Goal: Information Seeking & Learning: Compare options

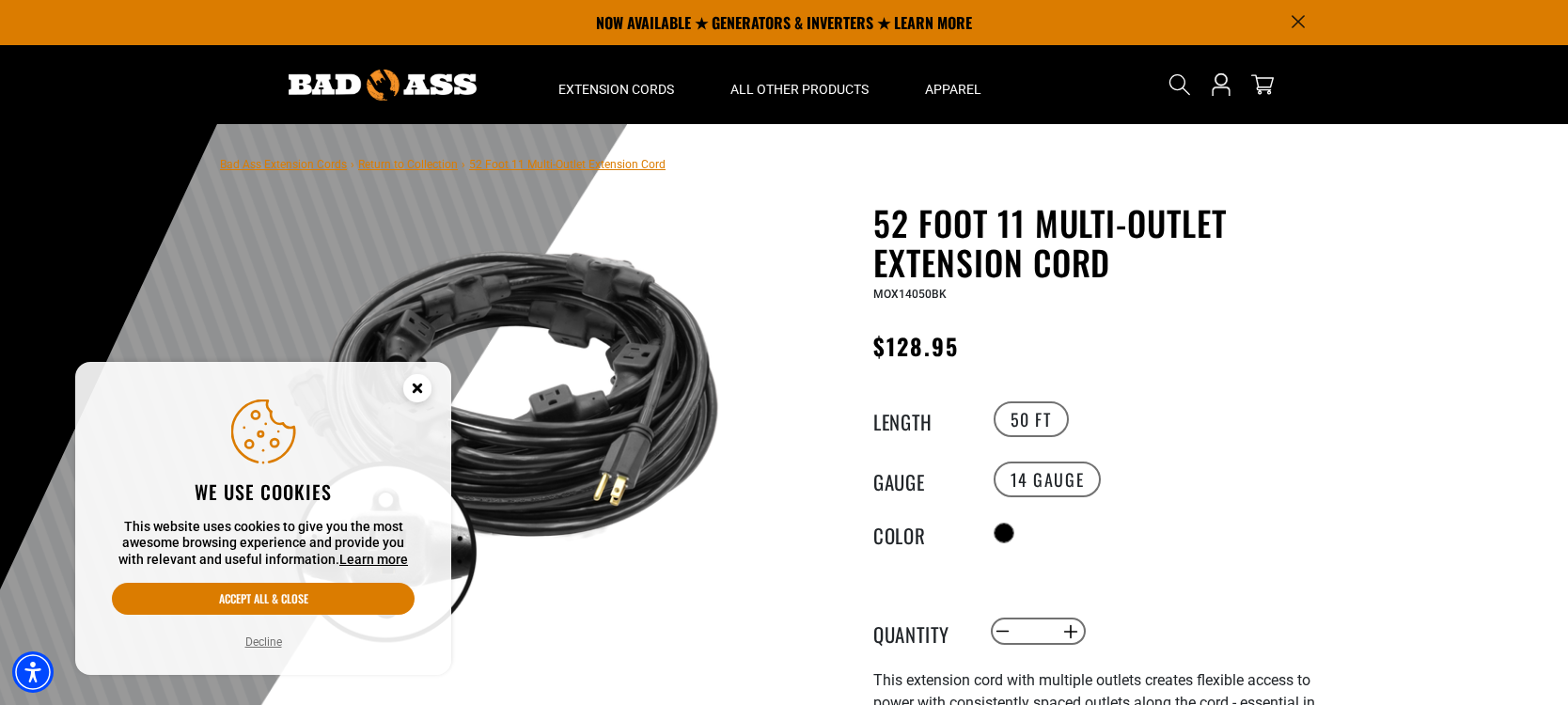
click at [412, 383] on circle "Close this option" at bounding box center [417, 388] width 29 height 29
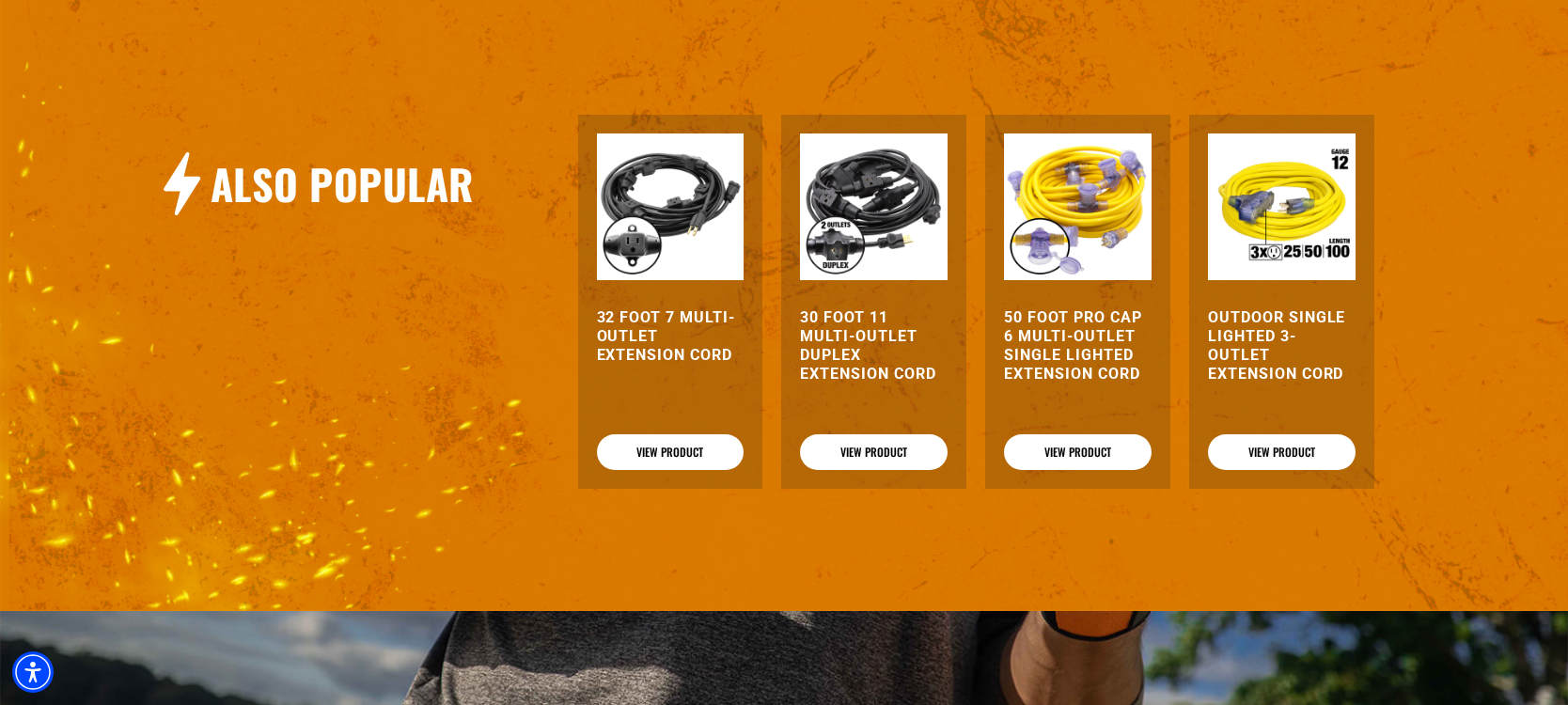
scroll to position [1974, 0]
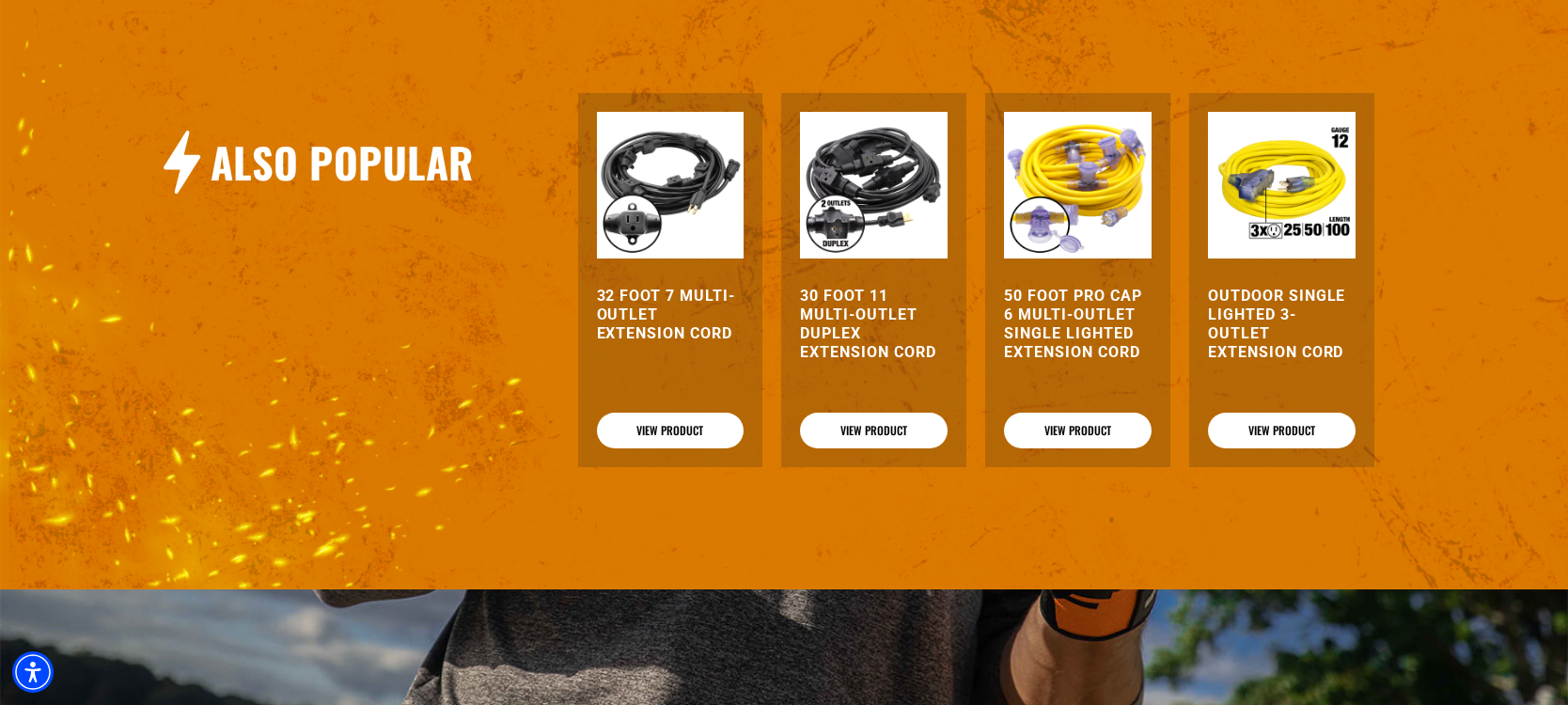
click at [632, 321] on h3 "32 Foot 7 Multi-Outlet Extension Cord" at bounding box center [671, 314] width 147 height 56
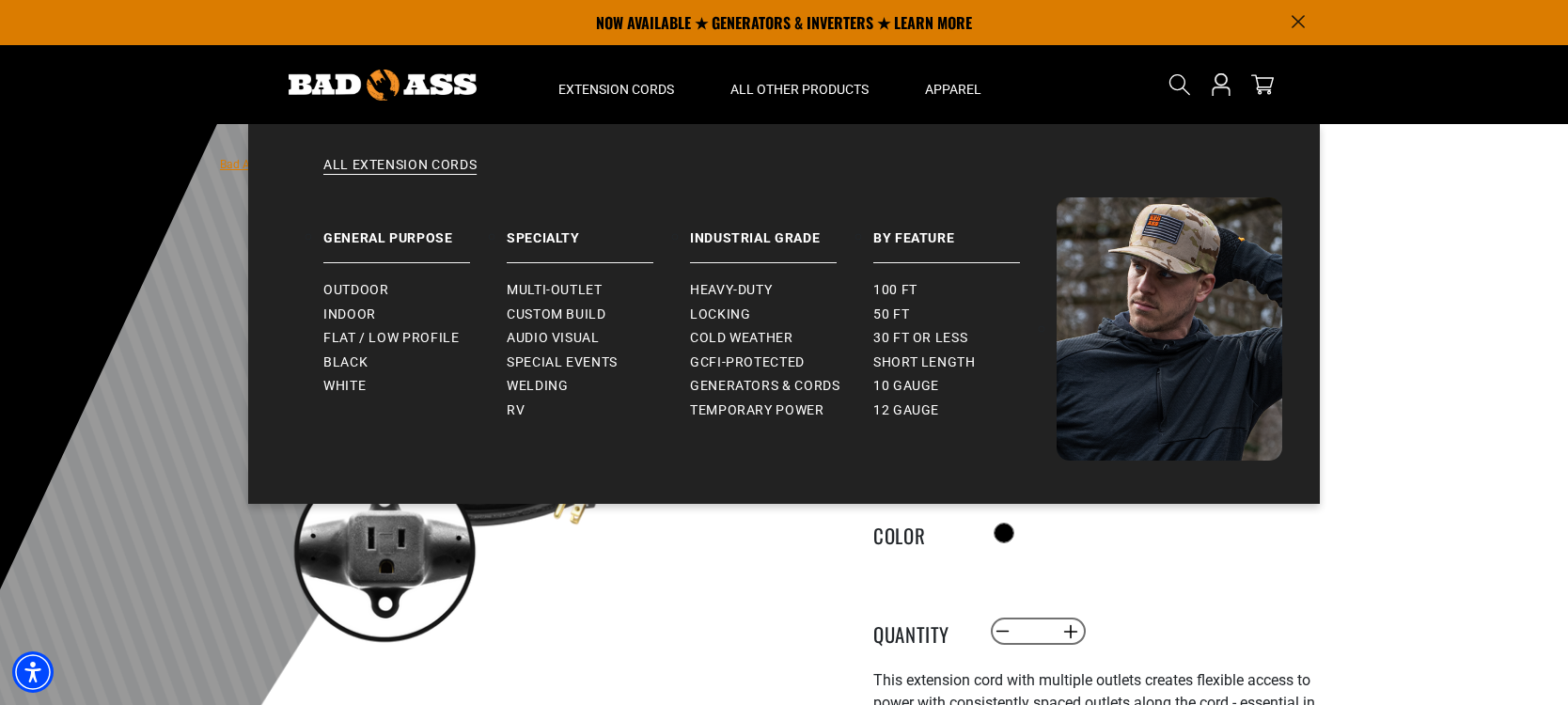
click at [1165, 249] on img at bounding box center [1169, 329] width 226 height 263
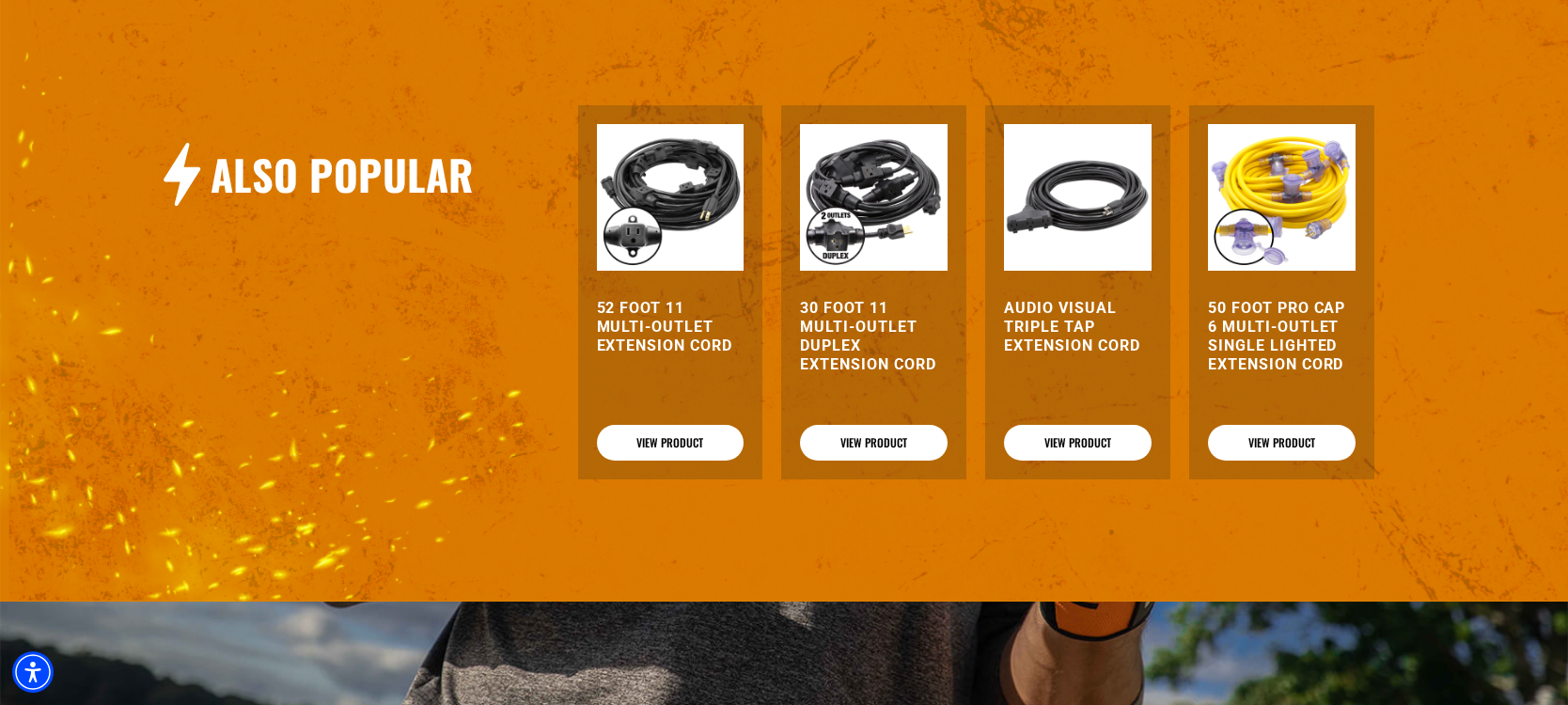
scroll to position [1974, 0]
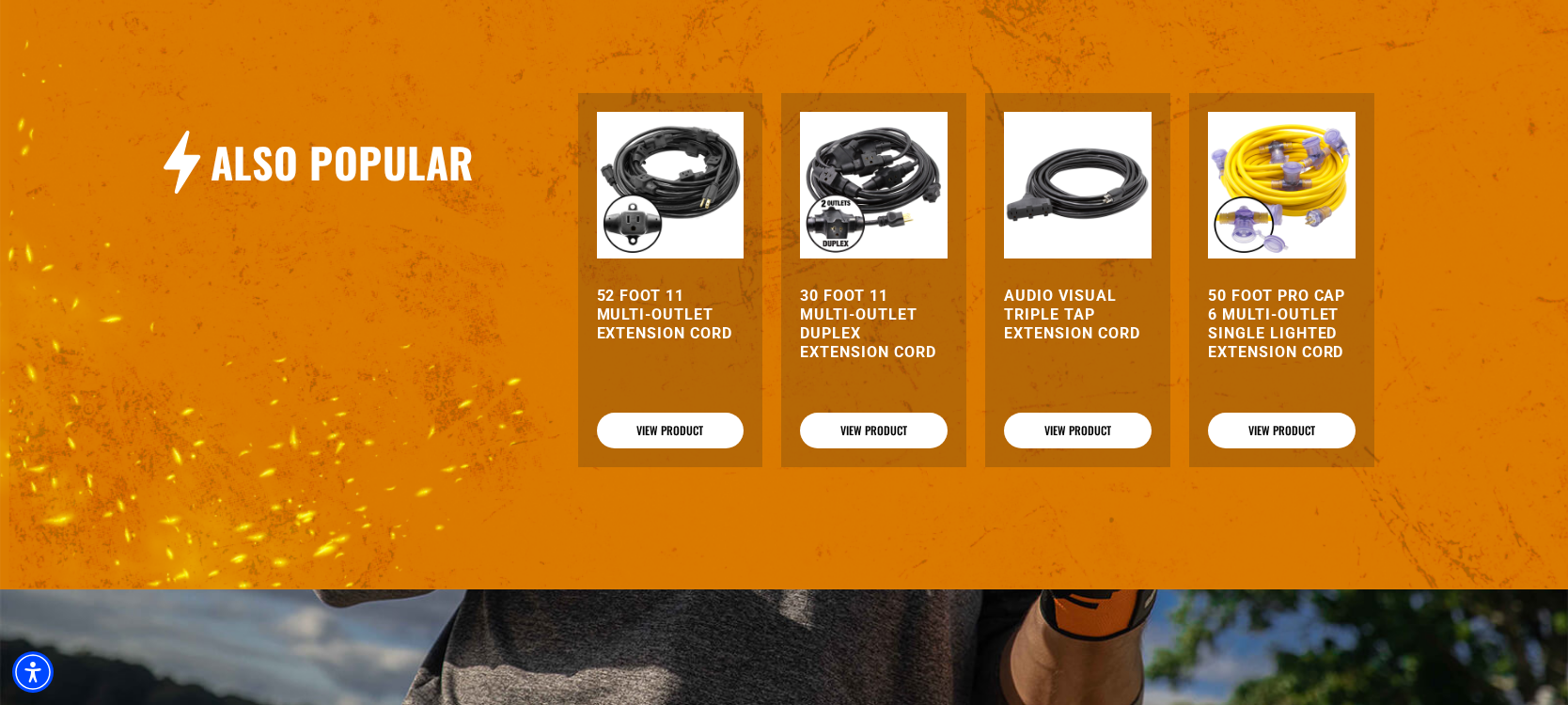
click at [1241, 330] on h3 "50 Foot Pro Cap 6 Multi-Outlet Single Lighted Extension Cord" at bounding box center [1281, 324] width 147 height 75
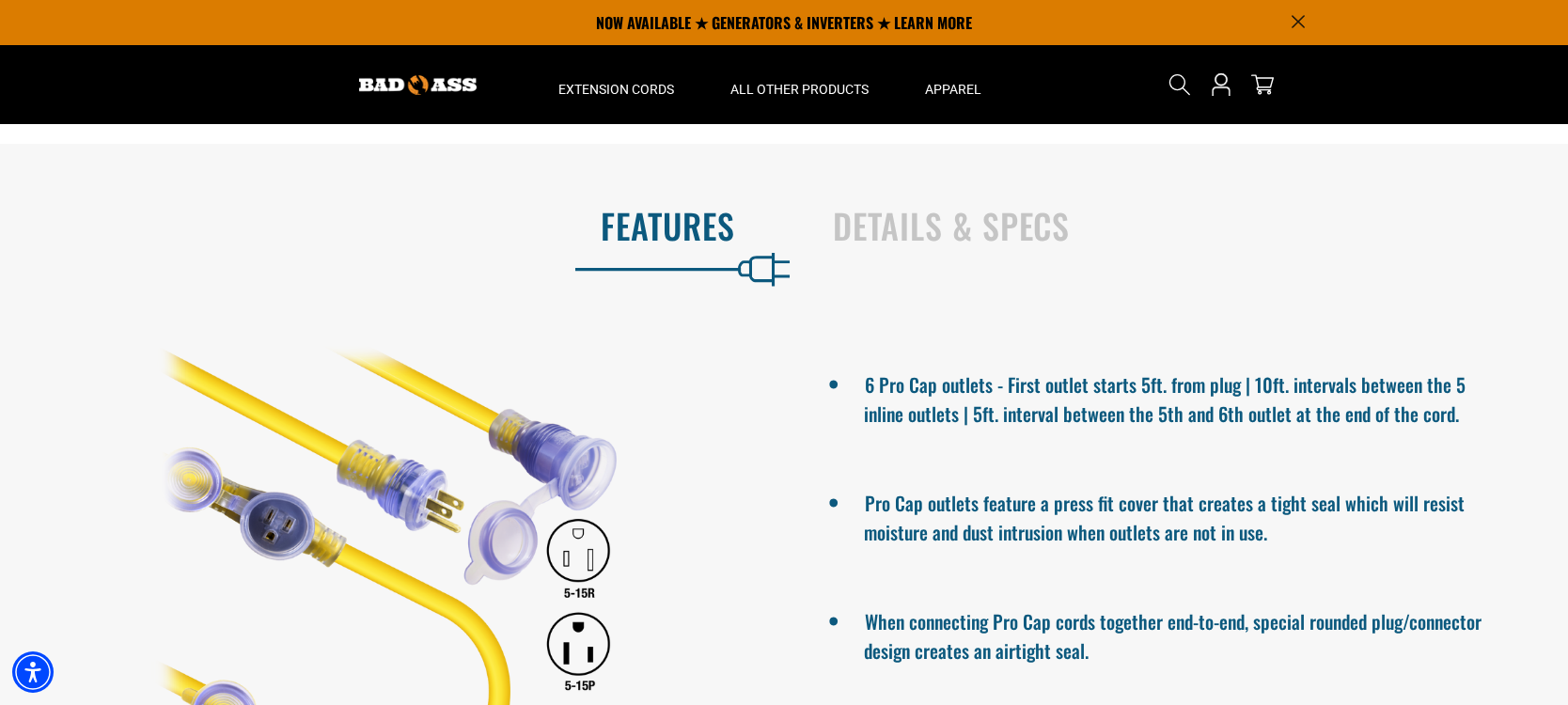
scroll to position [94, 0]
